Goal: Leave review/rating: Share an evaluation or opinion about a product, service, or content

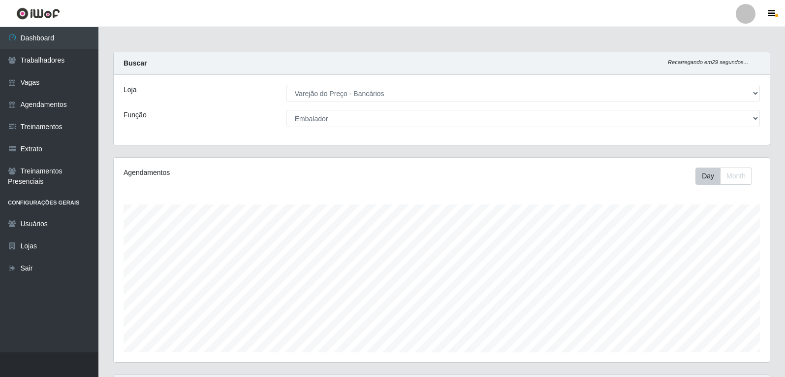
select select "157"
select select "1"
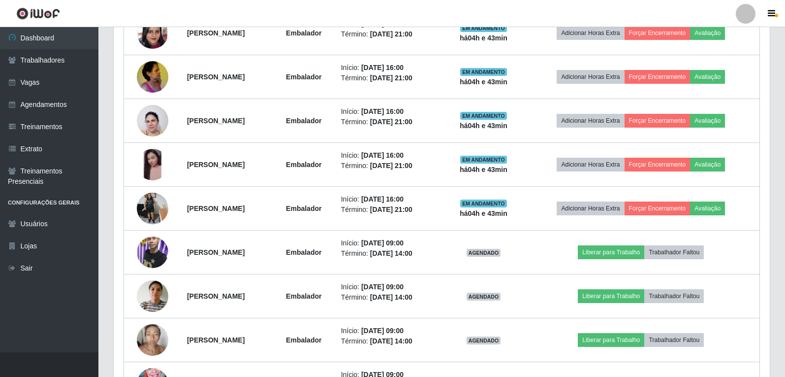
scroll to position [278, 0]
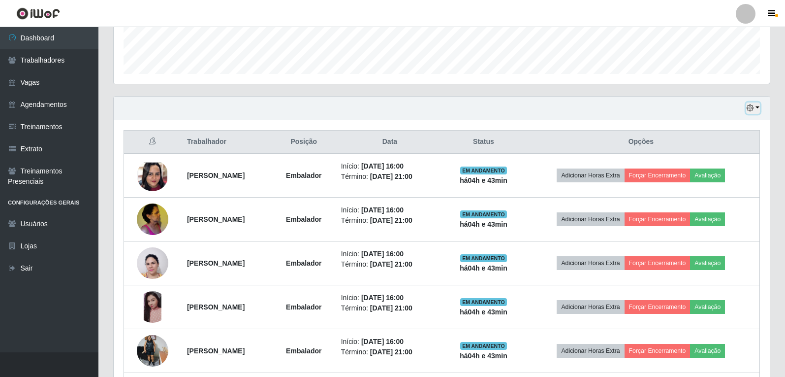
click at [750, 105] on icon "button" at bounding box center [750, 107] width 7 height 7
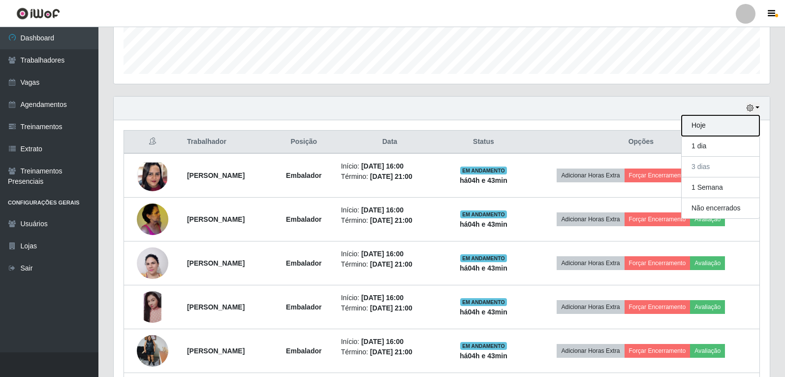
click at [716, 129] on button "Hoje" at bounding box center [721, 125] width 78 height 21
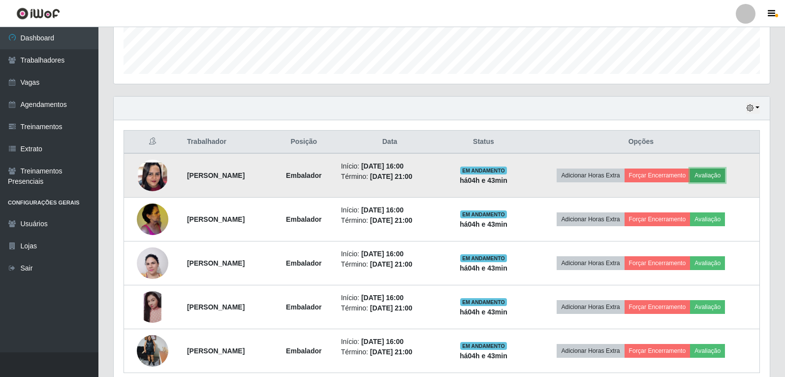
click at [725, 171] on button "Avaliação" at bounding box center [707, 175] width 35 height 14
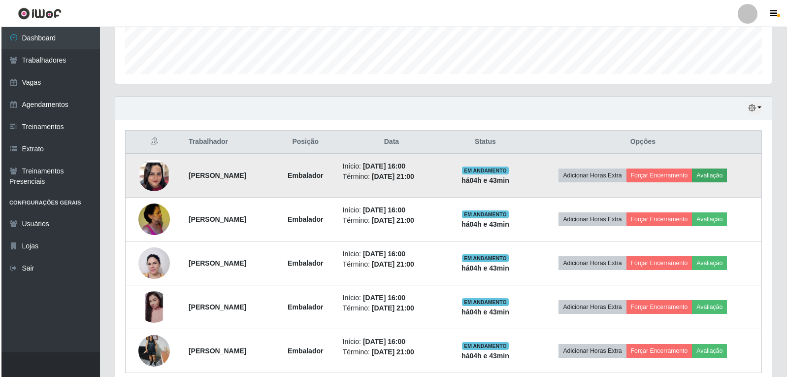
scroll to position [204, 651]
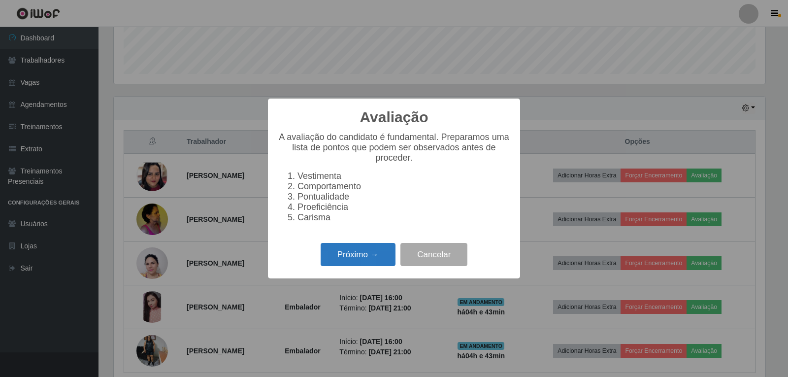
click at [389, 256] on button "Próximo →" at bounding box center [358, 254] width 75 height 23
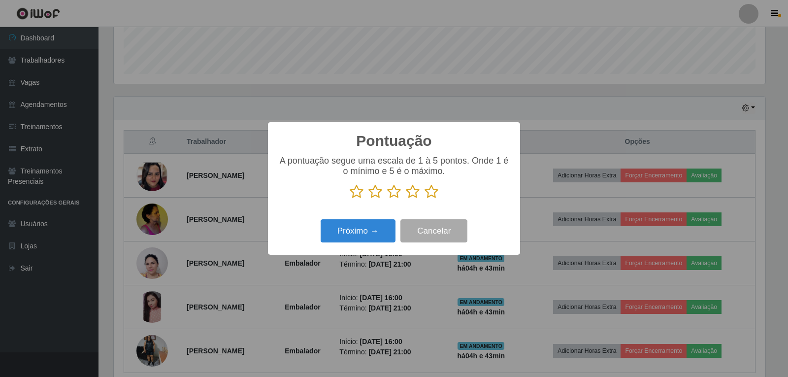
scroll to position [492167, 491720]
drag, startPoint x: 431, startPoint y: 193, endPoint x: 401, endPoint y: 217, distance: 38.8
click at [431, 192] on icon at bounding box center [431, 191] width 14 height 15
click at [424, 199] on input "radio" at bounding box center [424, 199] width 0 height 0
click at [368, 235] on button "Próximo →" at bounding box center [358, 230] width 75 height 23
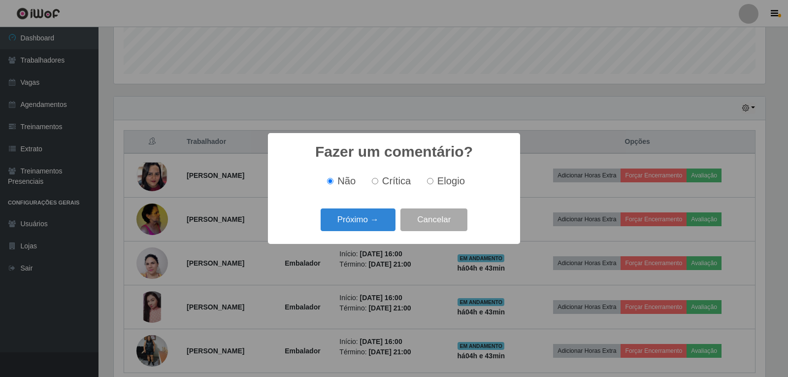
click at [430, 182] on input "Elogio" at bounding box center [430, 181] width 6 height 6
radio input "true"
click at [378, 228] on button "Próximo →" at bounding box center [358, 219] width 75 height 23
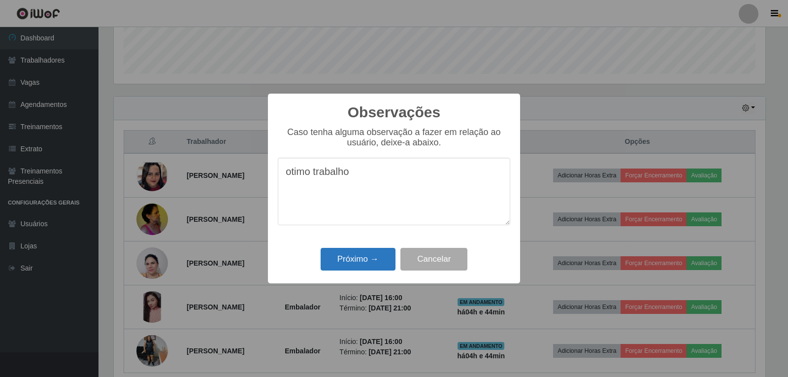
type textarea "otimo trabalho"
click at [380, 263] on button "Próximo →" at bounding box center [358, 259] width 75 height 23
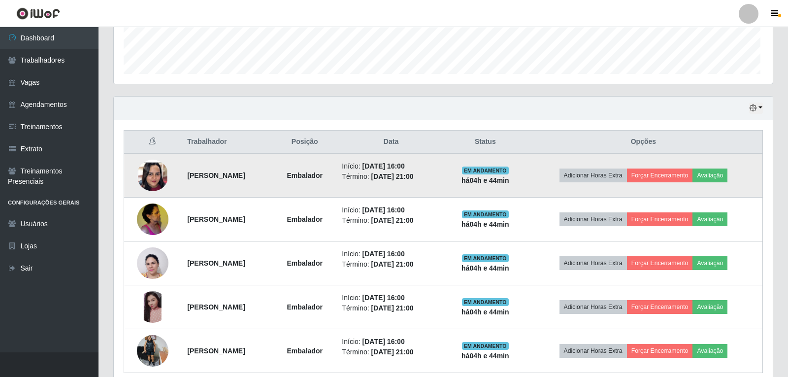
scroll to position [204, 656]
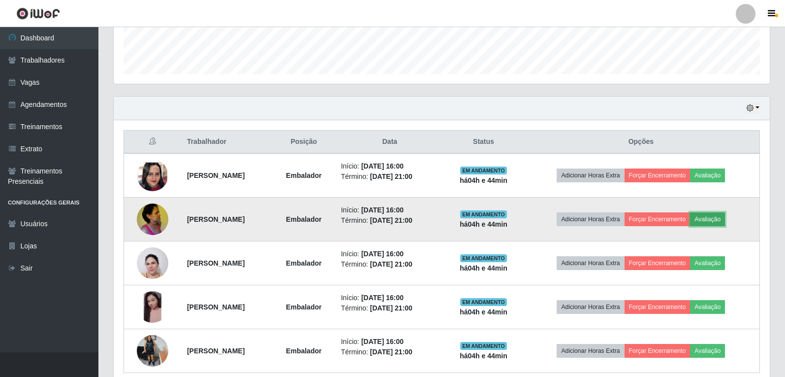
click at [725, 216] on button "Avaliação" at bounding box center [707, 219] width 35 height 14
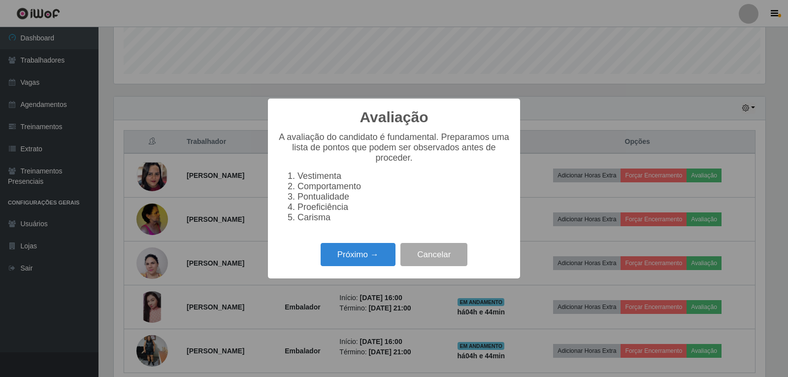
scroll to position [204, 651]
click at [341, 261] on button "Próximo →" at bounding box center [358, 254] width 75 height 23
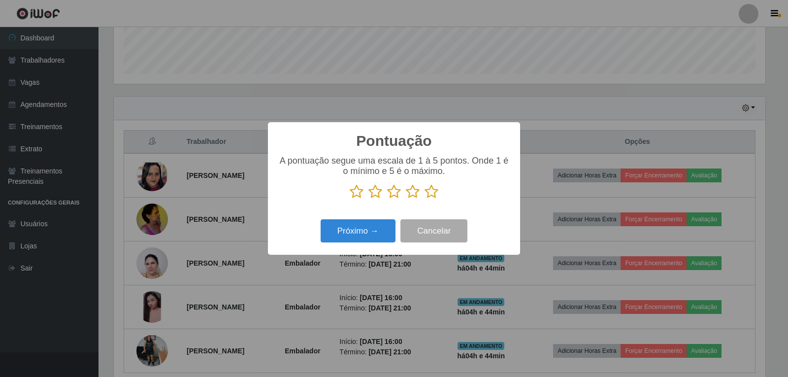
scroll to position [492167, 491720]
click at [432, 191] on icon at bounding box center [431, 191] width 14 height 15
click at [424, 199] on input "radio" at bounding box center [424, 199] width 0 height 0
click at [378, 240] on button "Próximo →" at bounding box center [358, 230] width 75 height 23
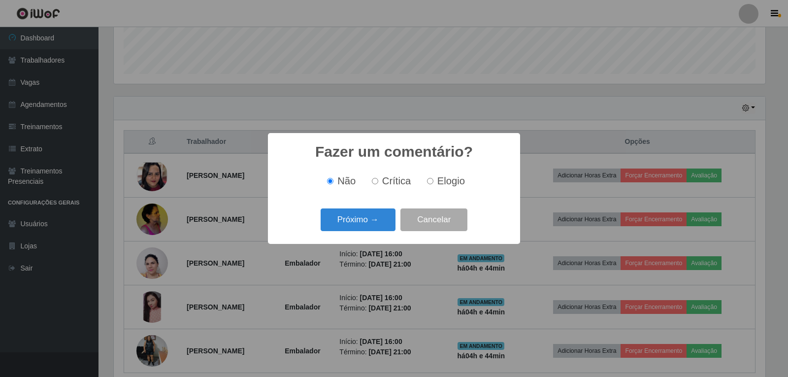
click at [436, 183] on label "Elogio" at bounding box center [444, 180] width 42 height 11
click at [433, 183] on input "Elogio" at bounding box center [430, 181] width 6 height 6
radio input "true"
click at [378, 223] on button "Próximo →" at bounding box center [358, 219] width 75 height 23
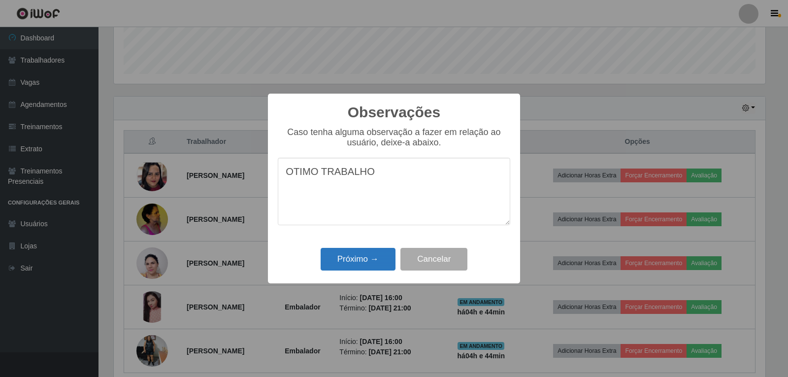
type textarea "OTIMO TRABALHO"
click at [353, 254] on button "Próximo →" at bounding box center [358, 259] width 75 height 23
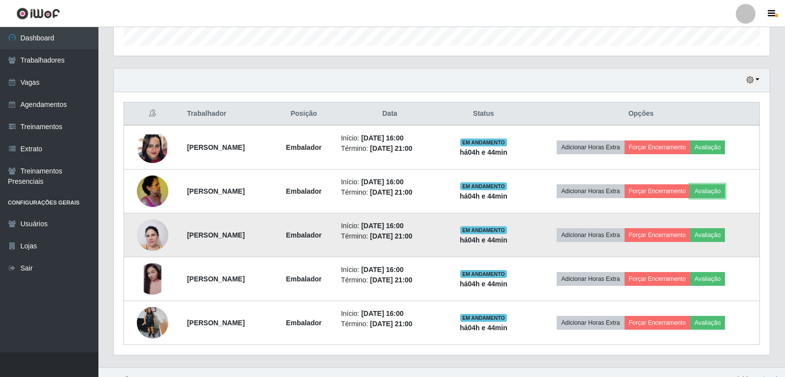
scroll to position [321, 0]
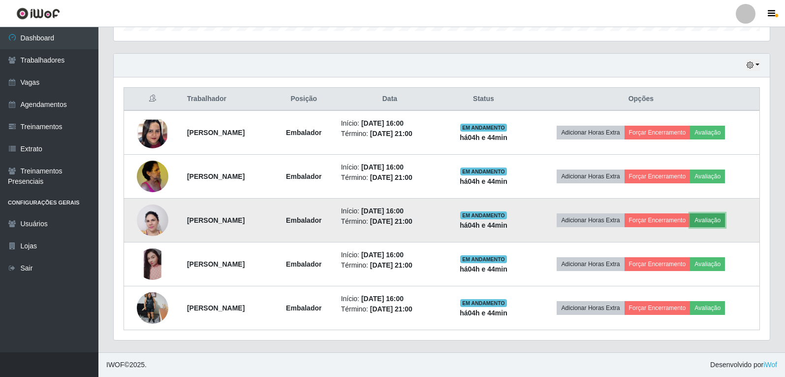
click at [725, 220] on button "Avaliação" at bounding box center [707, 220] width 35 height 14
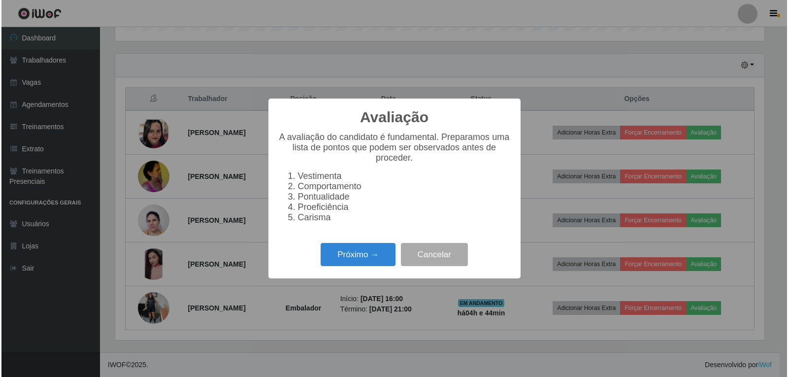
scroll to position [204, 651]
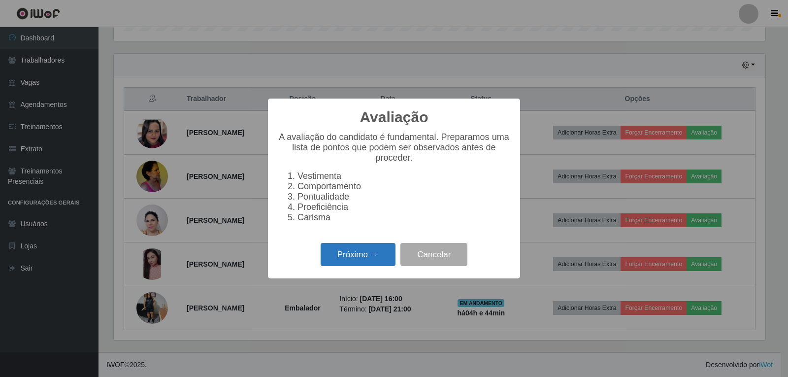
click at [387, 266] on button "Próximo →" at bounding box center [358, 254] width 75 height 23
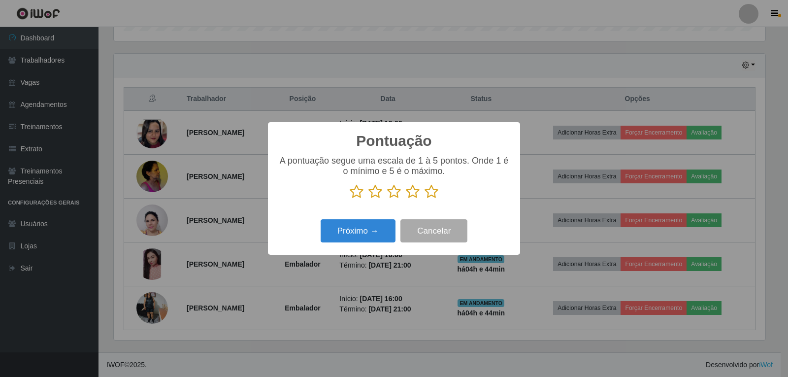
click at [436, 189] on icon at bounding box center [431, 191] width 14 height 15
click at [424, 199] on input "radio" at bounding box center [424, 199] width 0 height 0
click at [385, 229] on button "Próximo →" at bounding box center [358, 230] width 75 height 23
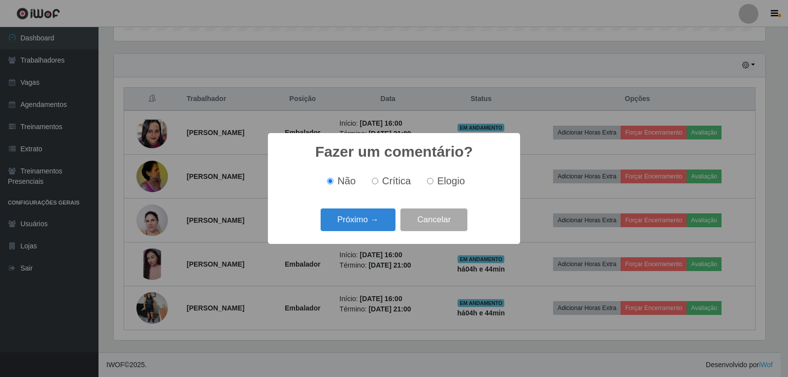
click at [432, 184] on input "Elogio" at bounding box center [430, 181] width 6 height 6
radio input "true"
click at [368, 216] on button "Próximo →" at bounding box center [358, 219] width 75 height 23
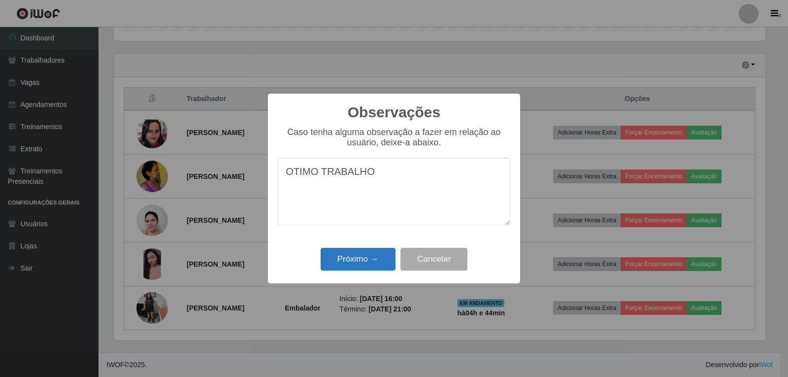
type textarea "OTIMO TRABALHO"
click at [369, 262] on button "Próximo →" at bounding box center [358, 259] width 75 height 23
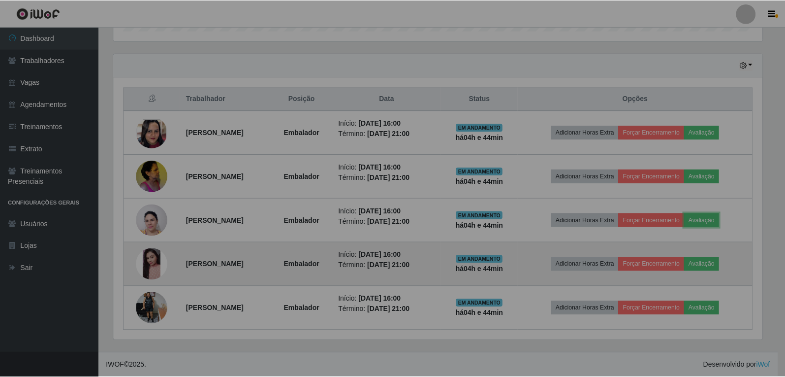
scroll to position [204, 656]
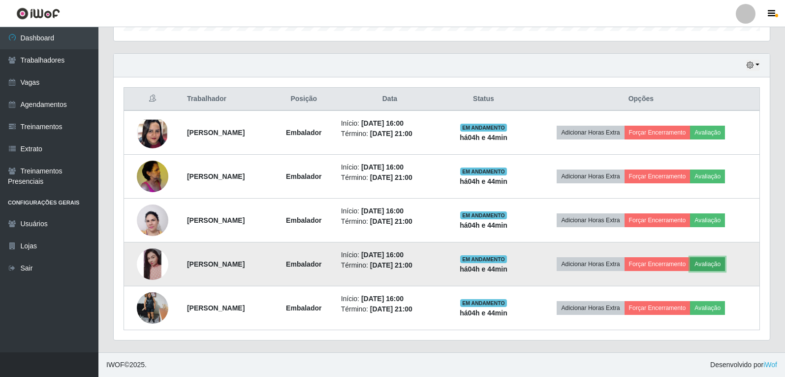
click at [718, 260] on button "Avaliação" at bounding box center [707, 264] width 35 height 14
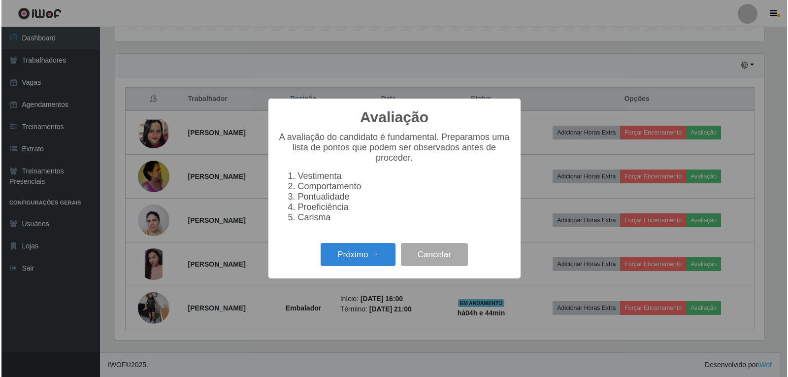
scroll to position [204, 651]
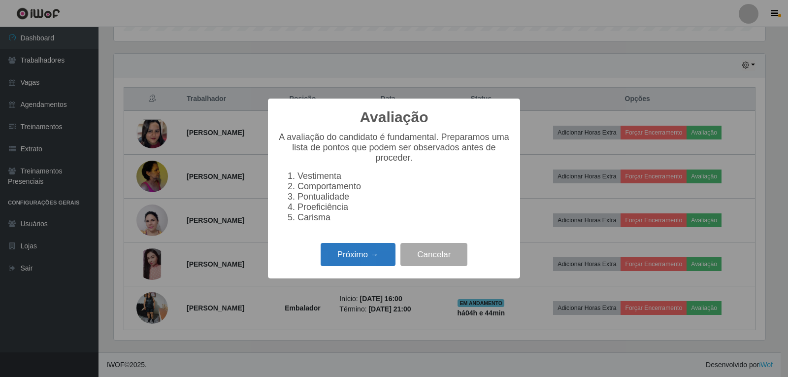
click at [371, 266] on button "Próximo →" at bounding box center [358, 254] width 75 height 23
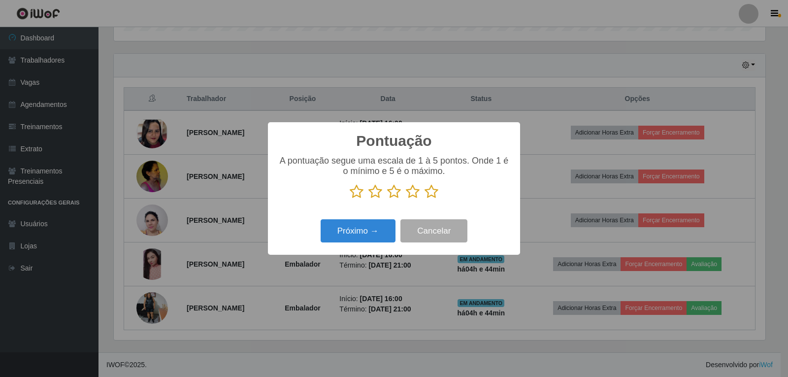
scroll to position [492167, 491720]
click at [432, 197] on icon at bounding box center [431, 191] width 14 height 15
click at [424, 199] on input "radio" at bounding box center [424, 199] width 0 height 0
click at [383, 230] on button "Próximo →" at bounding box center [358, 230] width 75 height 23
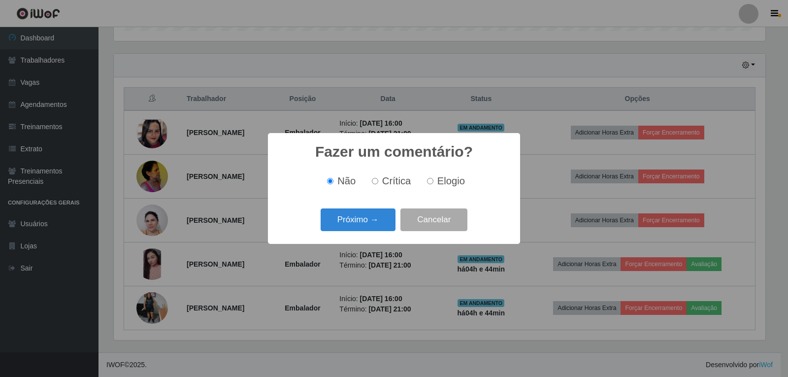
scroll to position [0, 0]
click at [442, 183] on span "Elogio" at bounding box center [451, 180] width 28 height 11
click at [433, 183] on input "Elogio" at bounding box center [430, 181] width 6 height 6
radio input "true"
click at [381, 217] on button "Próximo →" at bounding box center [358, 219] width 75 height 23
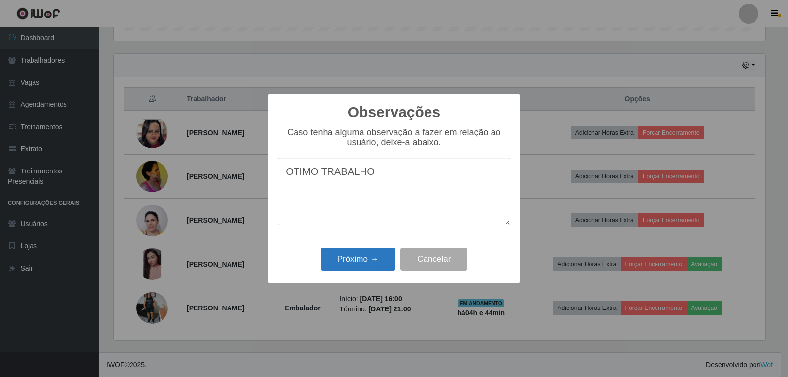
type textarea "OTIMO TRABALHO"
click at [381, 261] on button "Próximo →" at bounding box center [358, 259] width 75 height 23
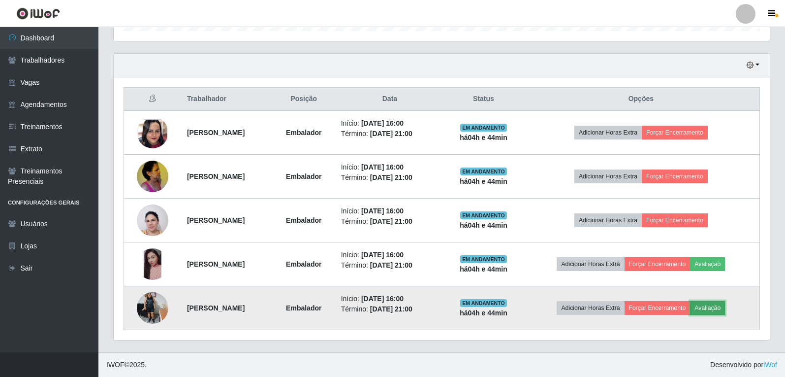
click at [725, 307] on button "Avaliação" at bounding box center [707, 308] width 35 height 14
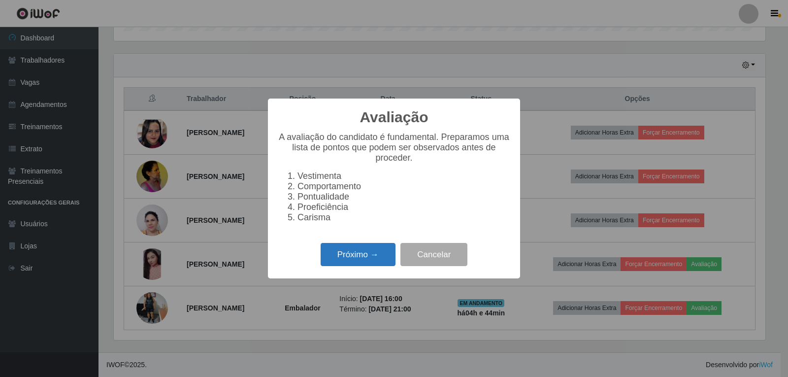
click at [386, 265] on button "Próximo →" at bounding box center [358, 254] width 75 height 23
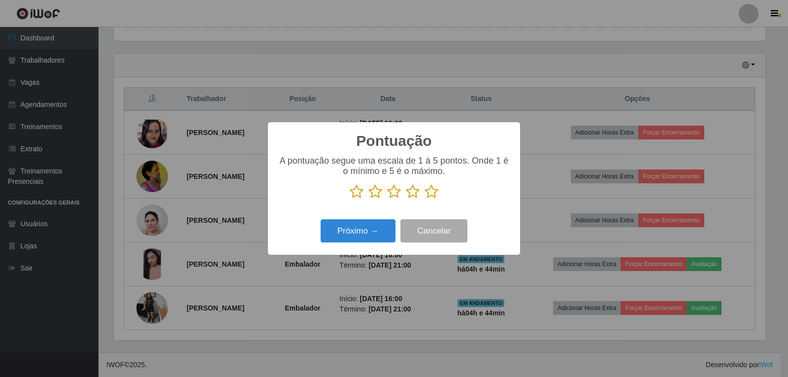
click at [428, 193] on icon at bounding box center [431, 191] width 14 height 15
click at [424, 199] on input "radio" at bounding box center [424, 199] width 0 height 0
click at [359, 226] on button "Próximo →" at bounding box center [358, 230] width 75 height 23
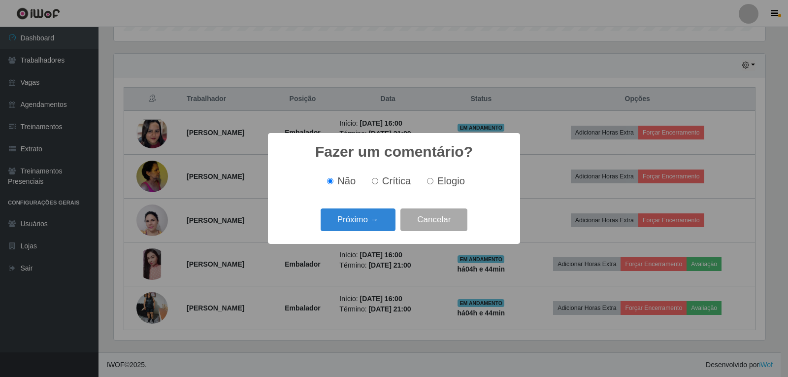
click at [437, 180] on span "Elogio" at bounding box center [451, 180] width 28 height 11
click at [433, 180] on input "Elogio" at bounding box center [430, 181] width 6 height 6
radio input "true"
click at [380, 216] on button "Próximo →" at bounding box center [358, 219] width 75 height 23
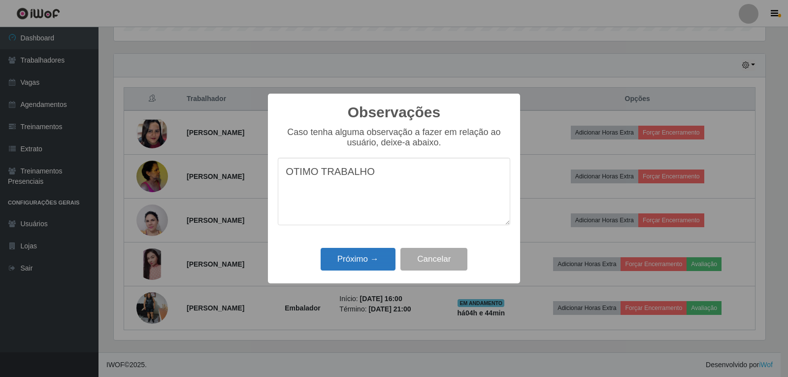
type textarea "OTIMO TRABALHO"
click at [357, 263] on button "Próximo →" at bounding box center [358, 259] width 75 height 23
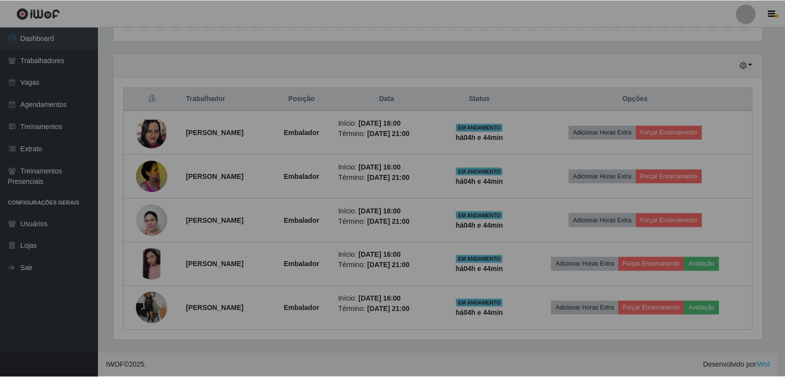
scroll to position [492167, 491715]
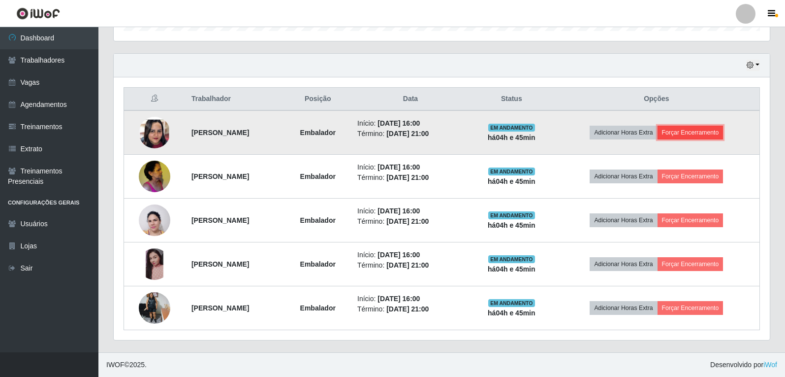
click at [704, 130] on button "Forçar Encerramento" at bounding box center [691, 133] width 66 height 14
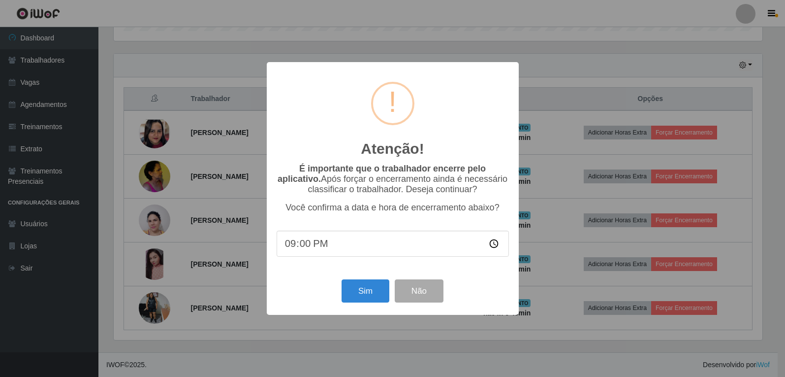
scroll to position [204, 651]
click at [356, 296] on button "Sim" at bounding box center [367, 290] width 48 height 23
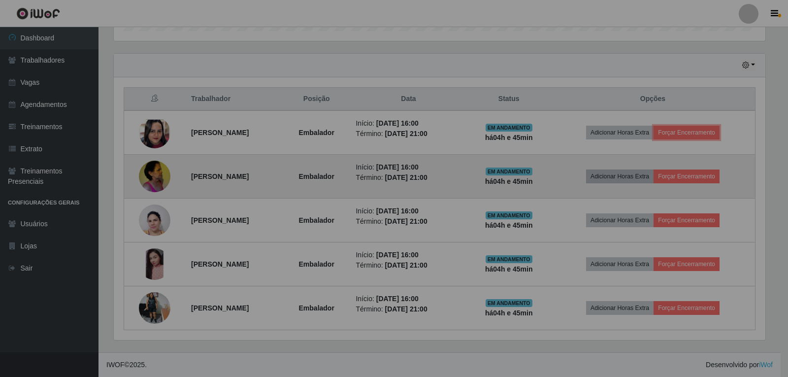
scroll to position [204, 656]
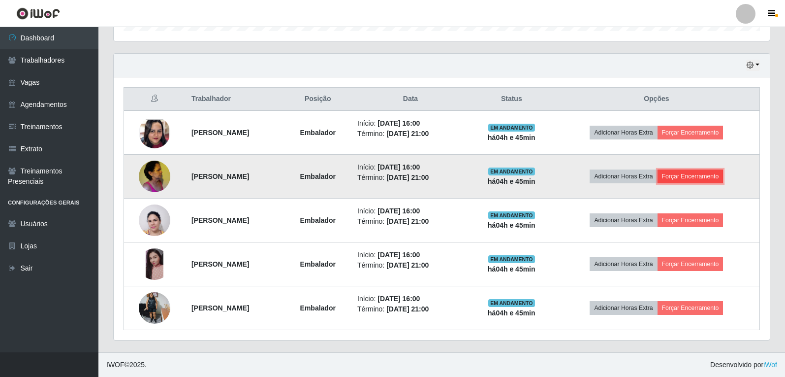
click at [712, 174] on button "Forçar Encerramento" at bounding box center [691, 176] width 66 height 14
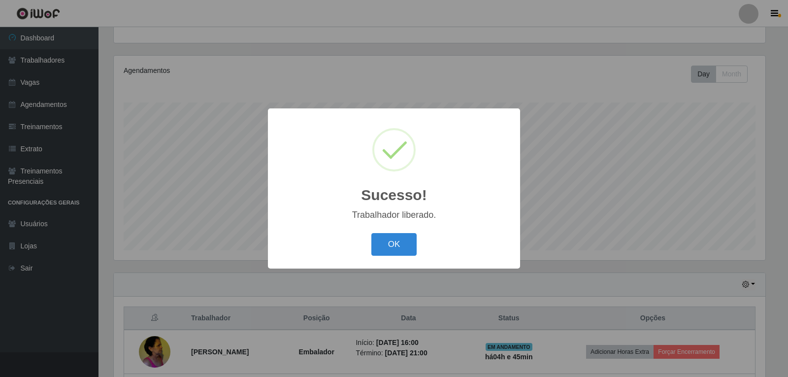
click at [401, 247] on button "OK" at bounding box center [394, 244] width 46 height 23
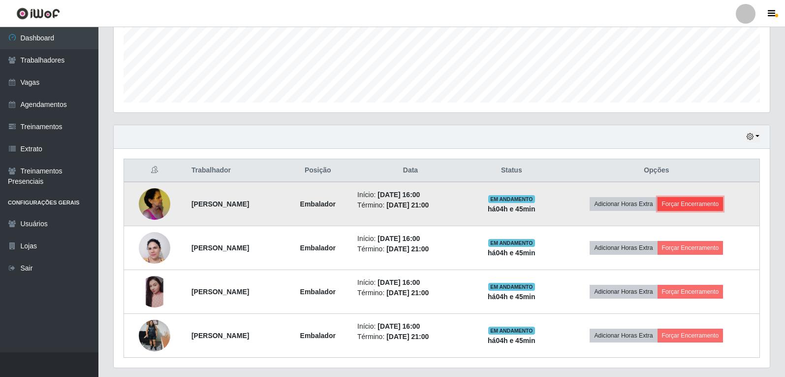
click at [716, 201] on button "Forçar Encerramento" at bounding box center [691, 204] width 66 height 14
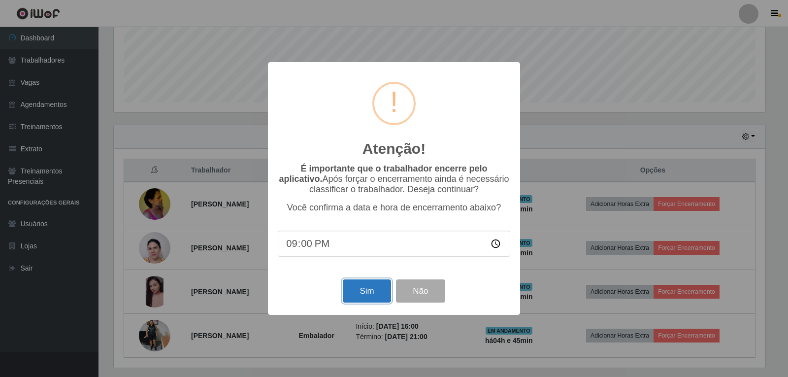
click at [353, 287] on button "Sim" at bounding box center [367, 290] width 48 height 23
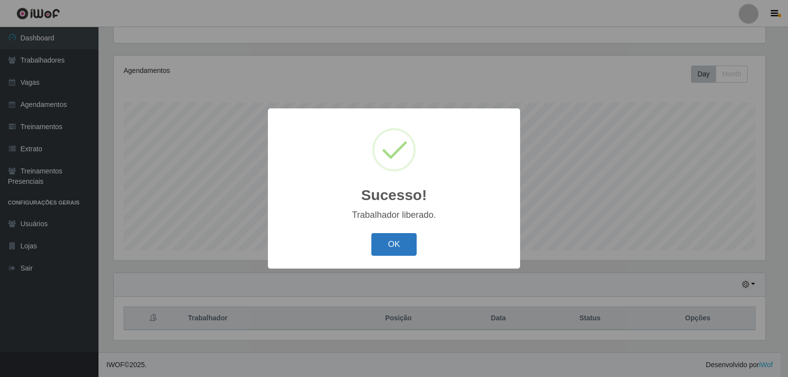
click at [408, 238] on button "OK" at bounding box center [394, 244] width 46 height 23
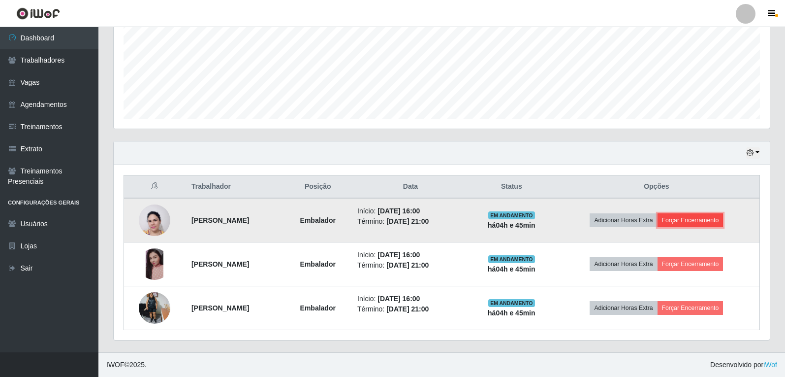
click at [716, 219] on button "Forçar Encerramento" at bounding box center [691, 220] width 66 height 14
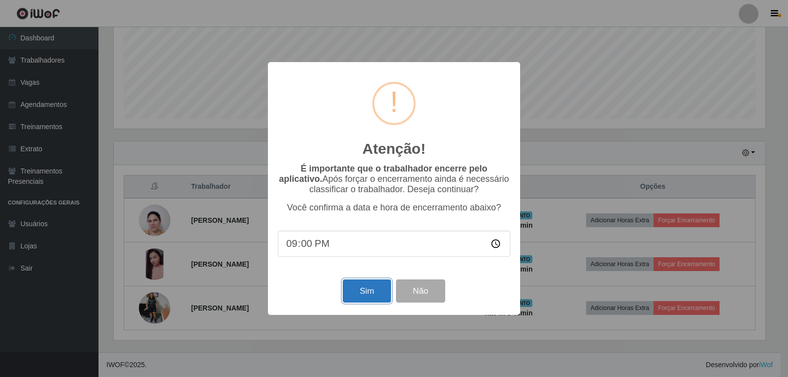
click at [364, 290] on button "Sim" at bounding box center [367, 290] width 48 height 23
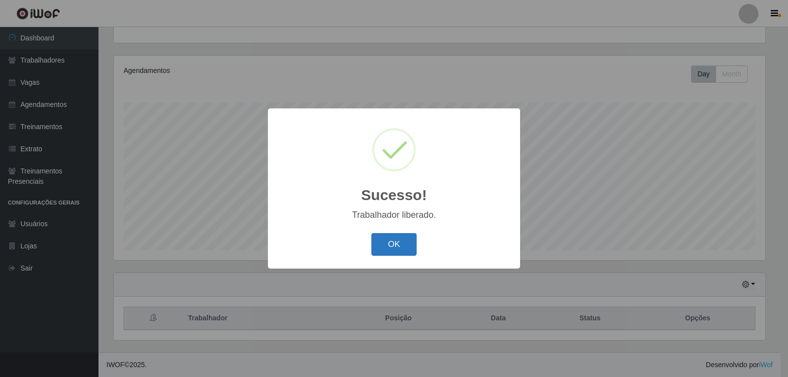
click at [393, 245] on button "OK" at bounding box center [394, 244] width 46 height 23
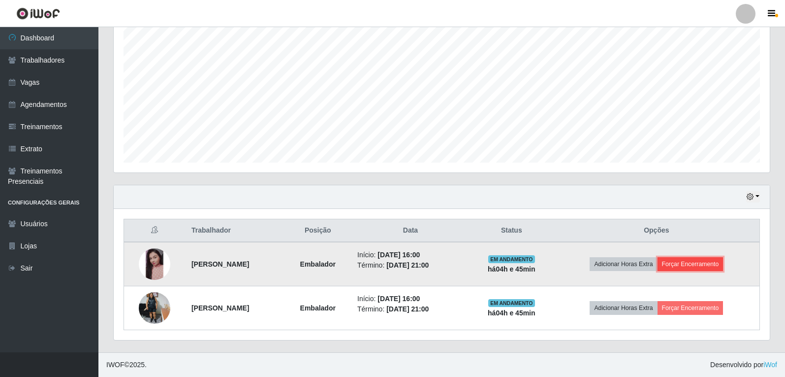
click at [717, 258] on button "Forçar Encerramento" at bounding box center [691, 264] width 66 height 14
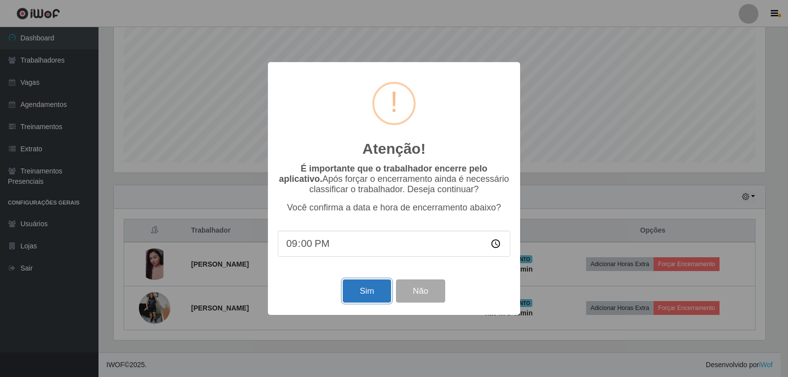
click at [352, 292] on button "Sim" at bounding box center [367, 290] width 48 height 23
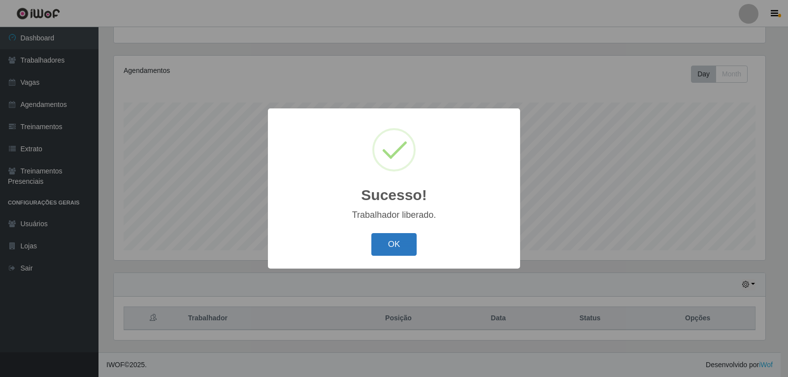
click at [408, 239] on button "OK" at bounding box center [394, 244] width 46 height 23
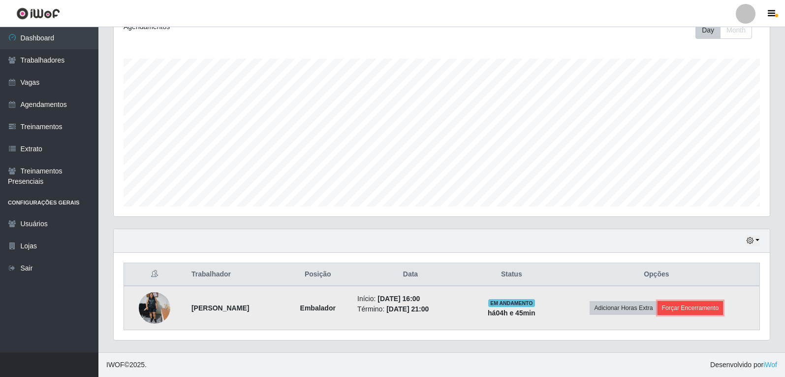
click at [701, 305] on button "Forçar Encerramento" at bounding box center [691, 308] width 66 height 14
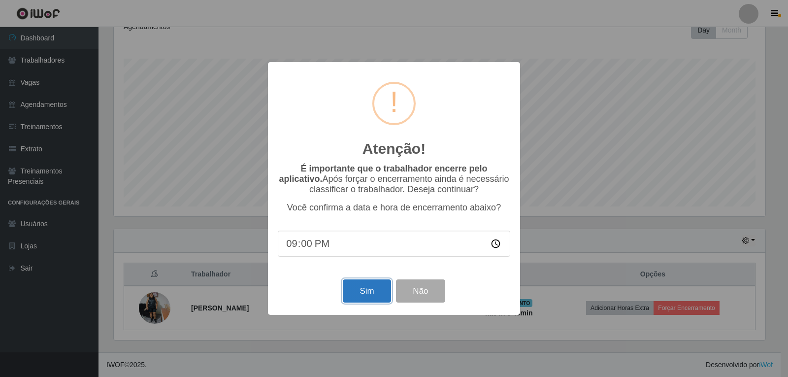
click at [358, 302] on button "Sim" at bounding box center [367, 290] width 48 height 23
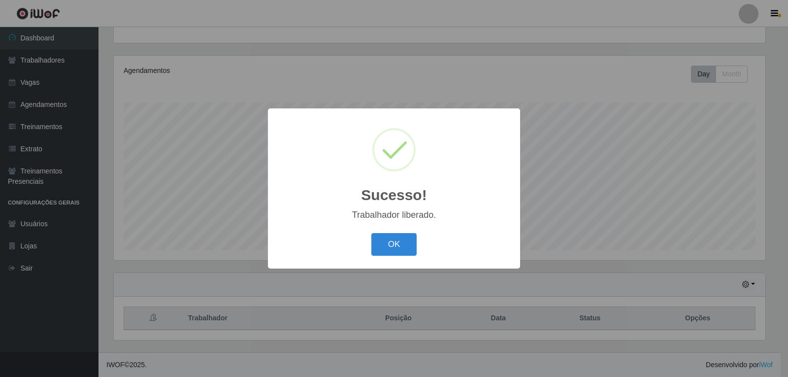
click at [371, 233] on button "OK" at bounding box center [394, 244] width 46 height 23
